Goal: Information Seeking & Learning: Learn about a topic

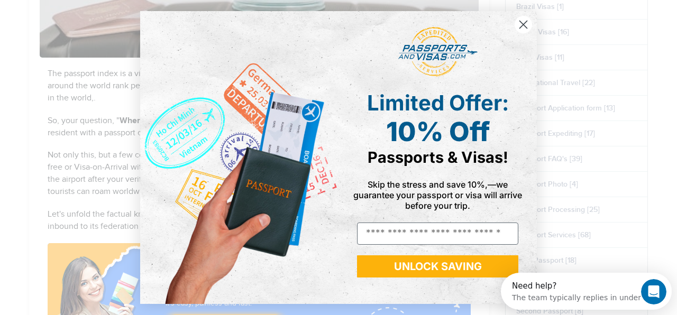
click at [526, 21] on circle "Close dialog" at bounding box center [523, 24] width 17 height 17
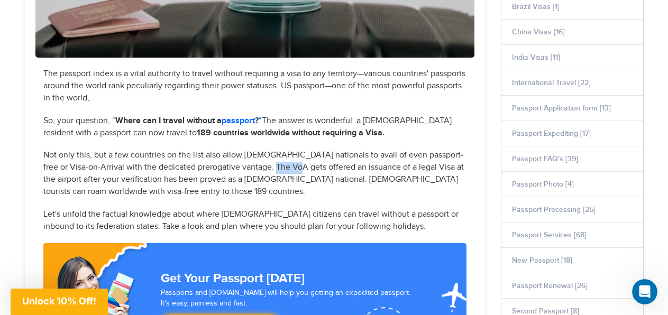
drag, startPoint x: 277, startPoint y: 171, endPoint x: 257, endPoint y: 166, distance: 20.3
click at [257, 166] on p "Not only this, but a few countries on the list also allow [DEMOGRAPHIC_DATA] na…" at bounding box center [254, 174] width 423 height 48
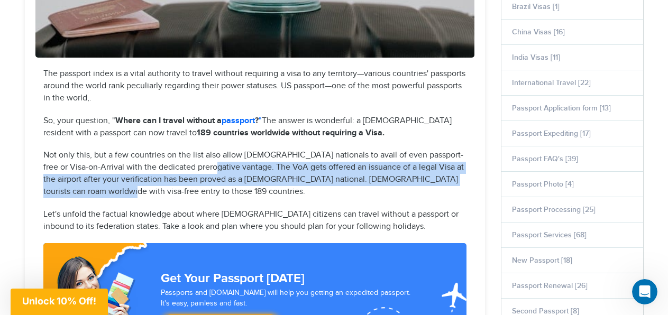
drag, startPoint x: 195, startPoint y: 166, endPoint x: 238, endPoint y: 189, distance: 48.3
click at [238, 189] on p "Not only this, but a few countries on the list also allow [DEMOGRAPHIC_DATA] na…" at bounding box center [254, 174] width 423 height 48
drag, startPoint x: 238, startPoint y: 189, endPoint x: 198, endPoint y: 164, distance: 47.1
click at [198, 164] on p "Not only this, but a few countries on the list also allow [DEMOGRAPHIC_DATA] na…" at bounding box center [254, 174] width 423 height 48
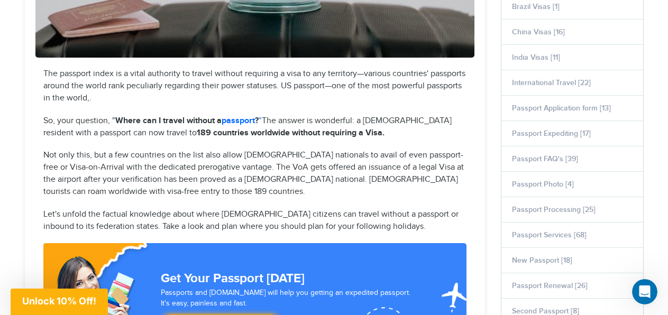
click at [198, 164] on p "Not only this, but a few countries on the list also allow [DEMOGRAPHIC_DATA] na…" at bounding box center [254, 174] width 423 height 48
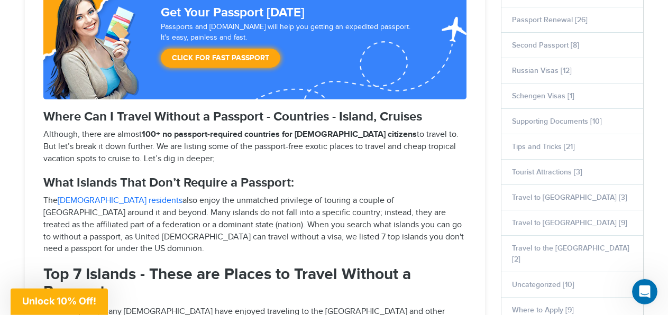
scroll to position [686, 0]
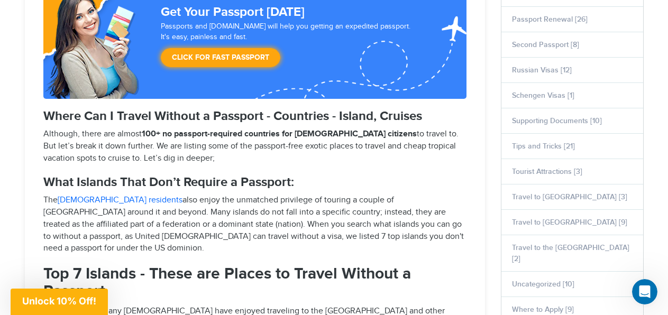
drag, startPoint x: 145, startPoint y: 139, endPoint x: 170, endPoint y: 156, distance: 30.1
click at [170, 156] on p "Although, there are almost 100+ no passport-required countries for [DEMOGRAPHIC…" at bounding box center [254, 147] width 423 height 37
drag, startPoint x: 170, startPoint y: 156, endPoint x: 150, endPoint y: 142, distance: 24.7
click at [150, 142] on p "Although, there are almost 100+ no passport-required countries for [DEMOGRAPHIC…" at bounding box center [254, 147] width 423 height 37
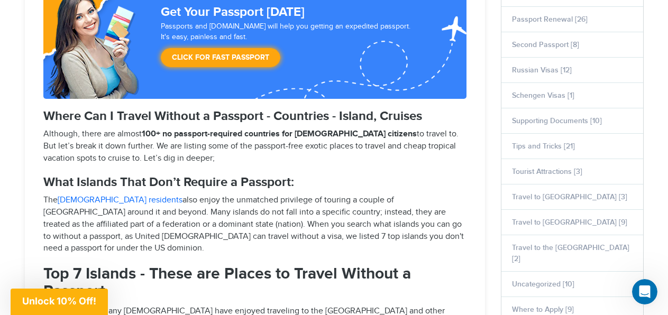
click at [150, 142] on p "Although, there are almost 100+ no passport-required countries for [DEMOGRAPHIC…" at bounding box center [254, 147] width 423 height 37
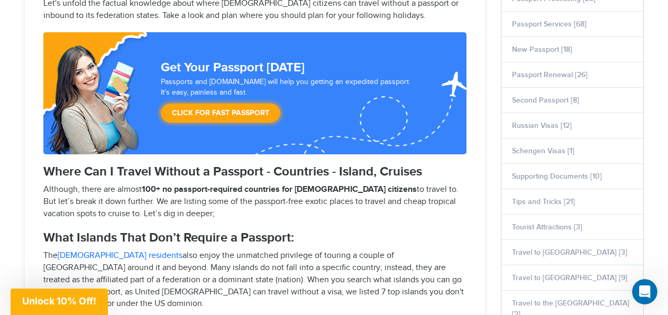
scroll to position [0, 0]
